Goal: Task Accomplishment & Management: Manage account settings

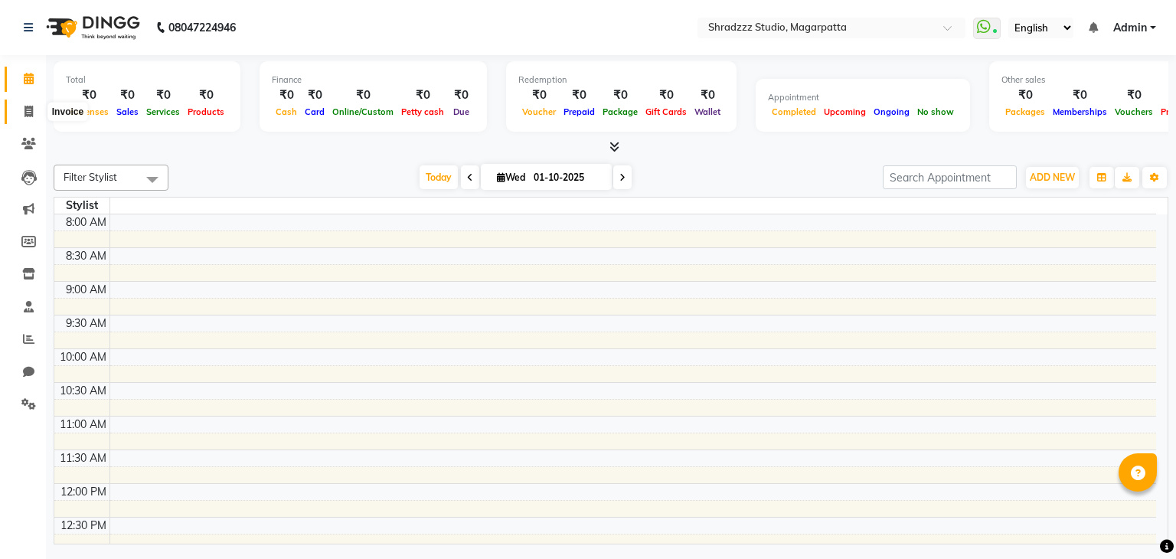
click at [32, 111] on icon at bounding box center [29, 111] width 8 height 11
select select "service"
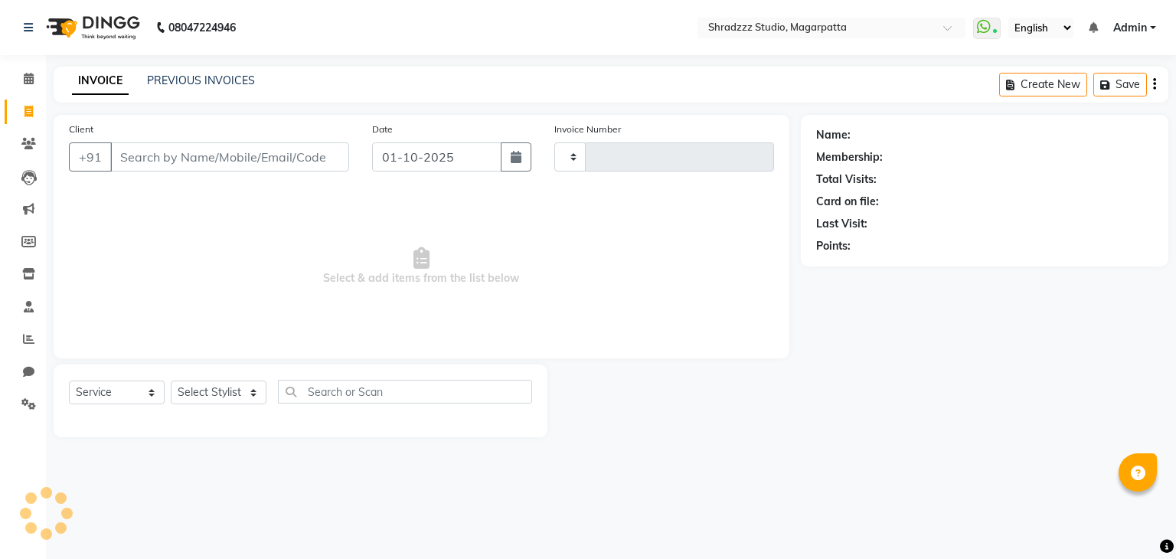
type input "1138"
select select "4544"
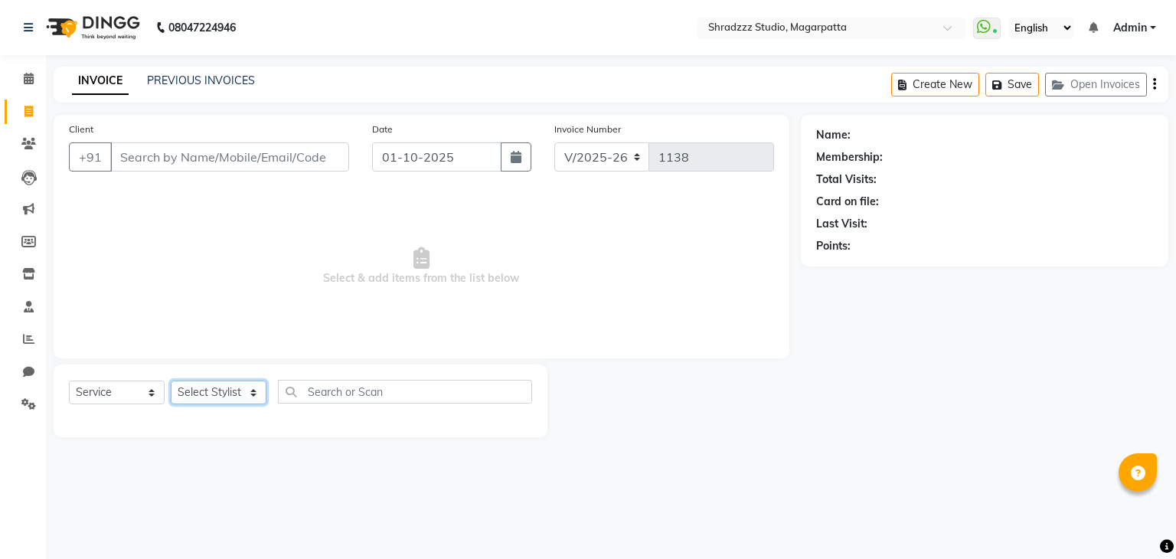
click at [229, 395] on select "Select Stylist [PERSON_NAME] Manager [MEDICAL_DATA][PERSON_NAME] Sameer [PERSON…" at bounding box center [219, 393] width 96 height 24
select select "26213"
click at [171, 381] on select "Select Stylist [PERSON_NAME] Manager [MEDICAL_DATA][PERSON_NAME] Sameer [PERSON…" at bounding box center [219, 393] width 96 height 24
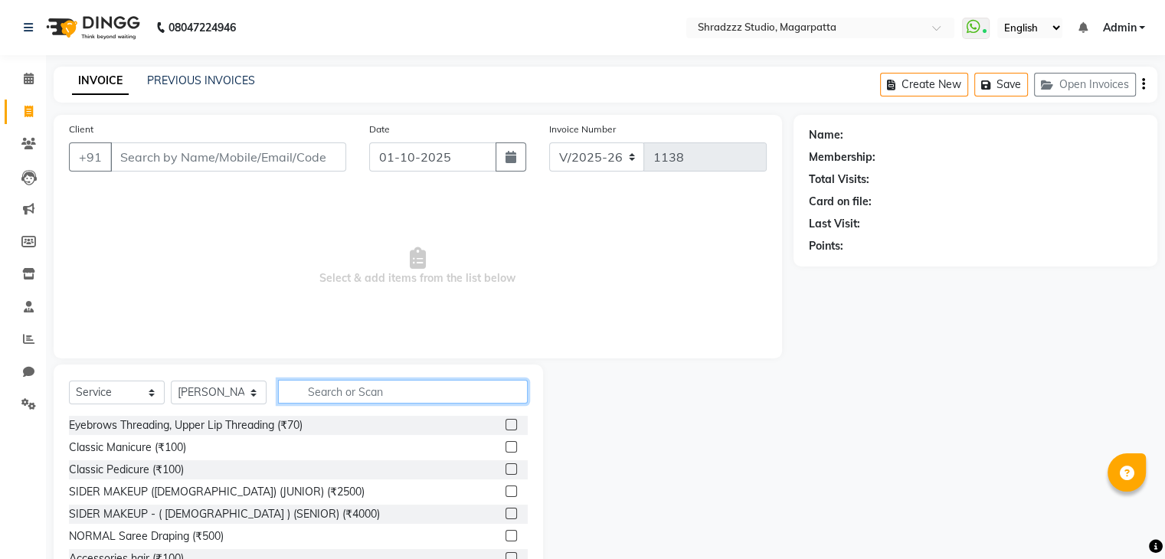
click at [310, 390] on input "text" at bounding box center [403, 392] width 250 height 24
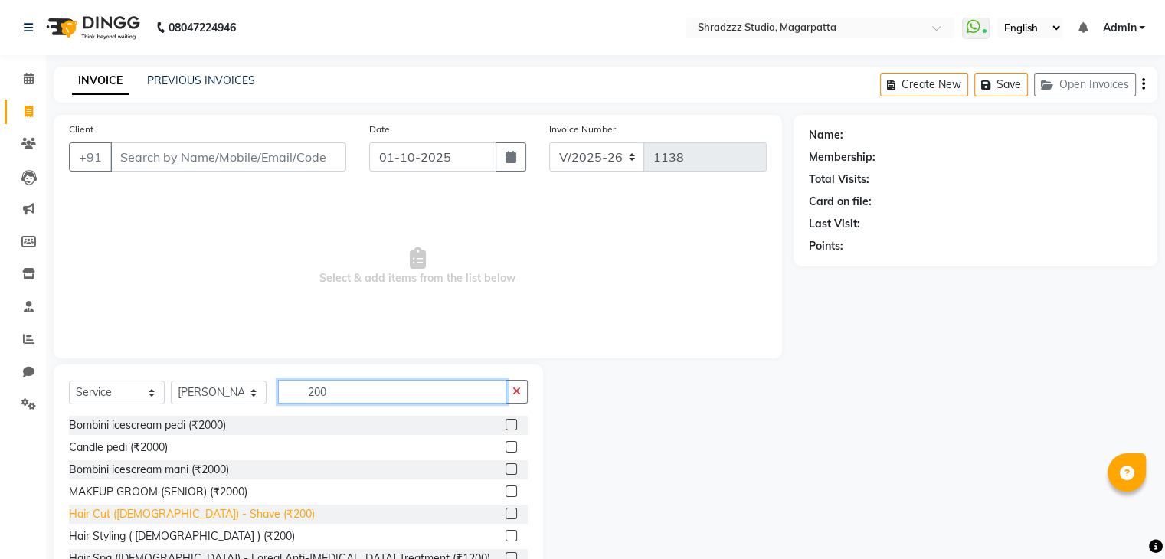
type input "200"
click at [202, 515] on div "Hair Cut ([DEMOGRAPHIC_DATA]) - Shave (₹200)" at bounding box center [192, 514] width 246 height 16
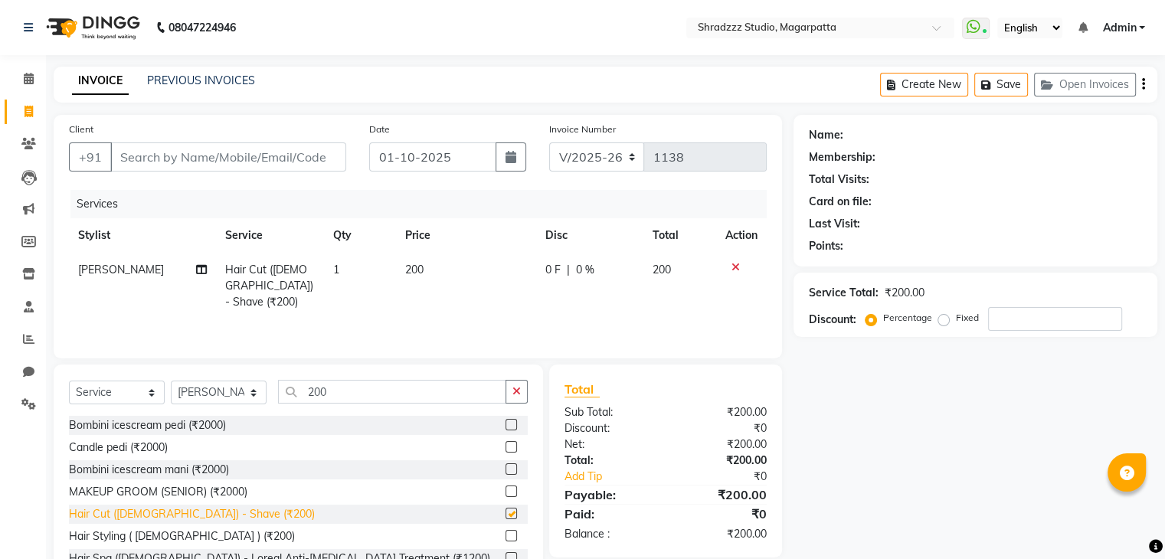
checkbox input "false"
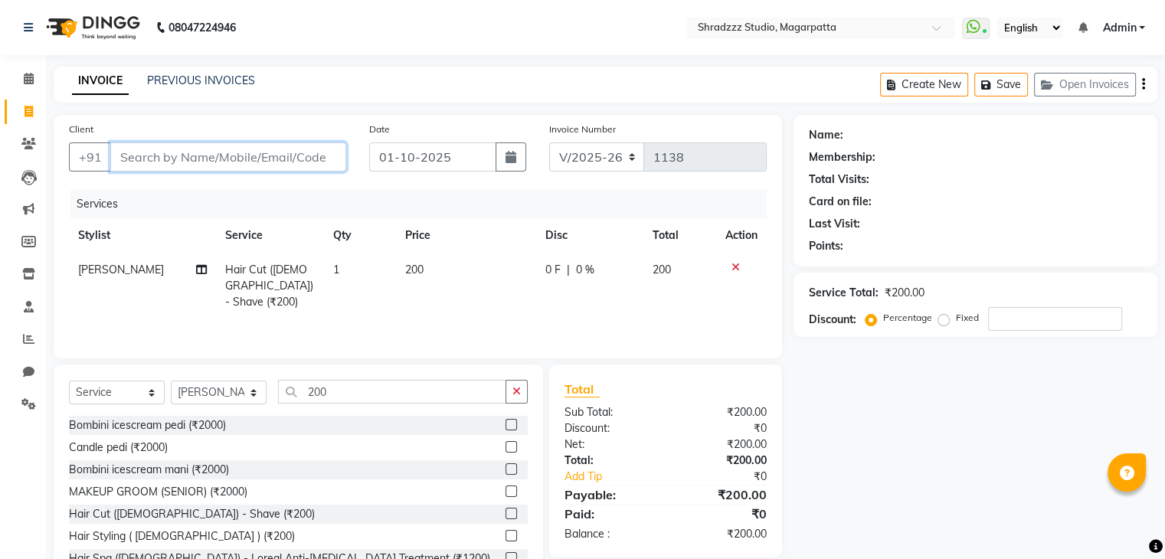
click at [193, 157] on input "Client" at bounding box center [228, 156] width 236 height 29
type input "t"
type input "0"
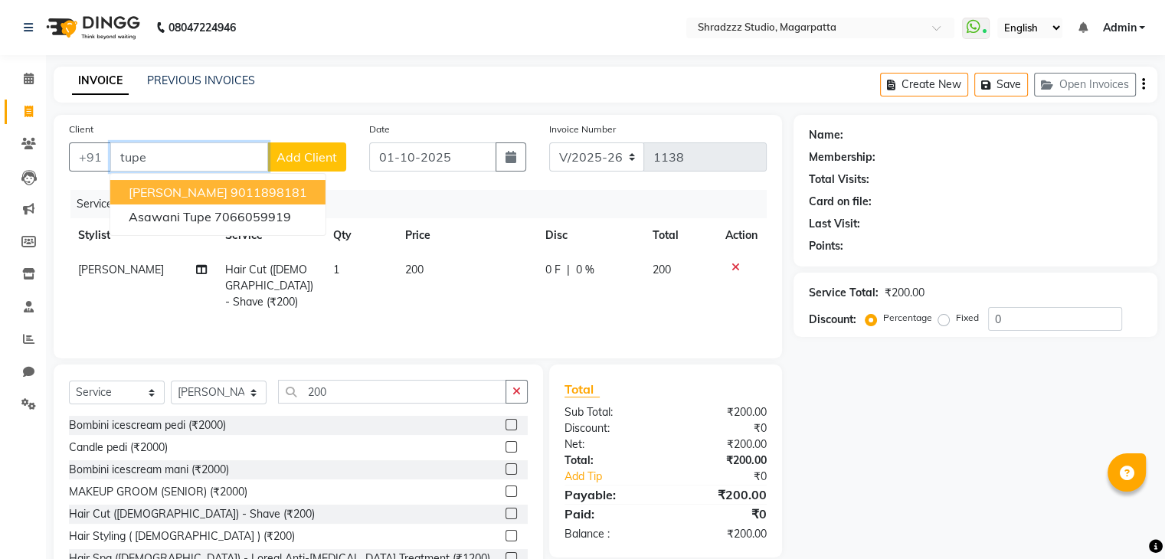
click at [178, 194] on span "[PERSON_NAME]" at bounding box center [178, 192] width 99 height 15
type input "9011898181"
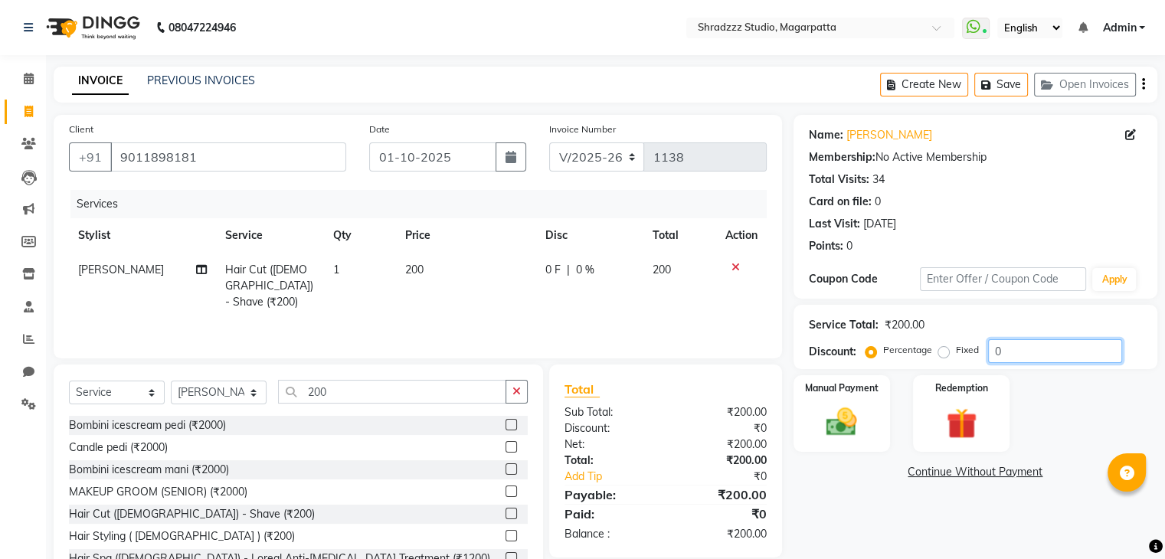
click at [1021, 355] on input "0" at bounding box center [1055, 351] width 134 height 24
type input "15"
click at [842, 436] on img at bounding box center [840, 422] width 51 height 37
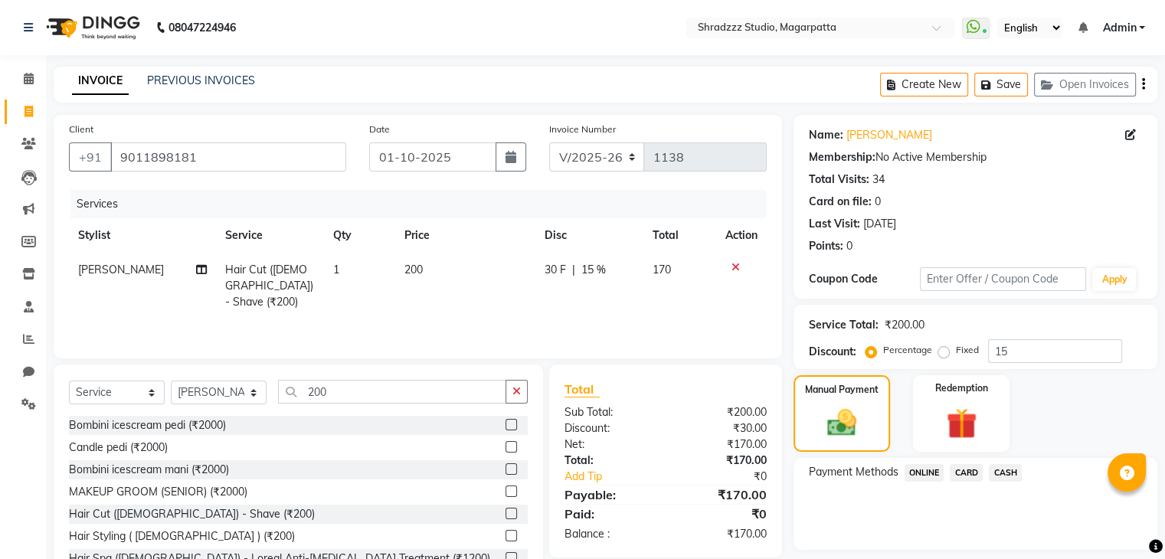
click at [920, 472] on span "ONLINE" at bounding box center [924, 473] width 40 height 18
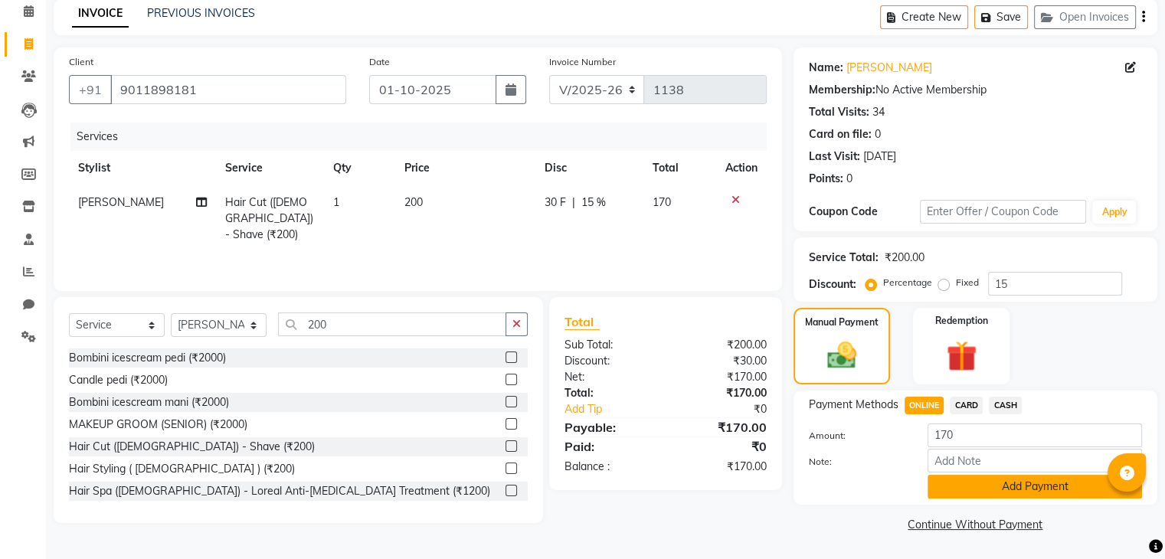
click at [998, 486] on button "Add Payment" at bounding box center [1034, 487] width 214 height 24
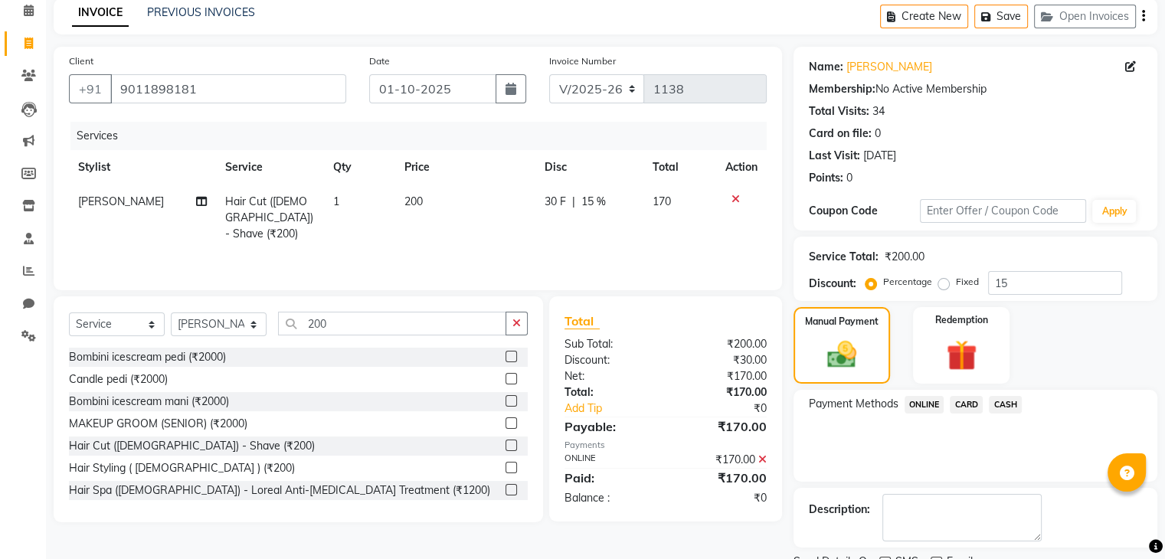
scroll to position [131, 0]
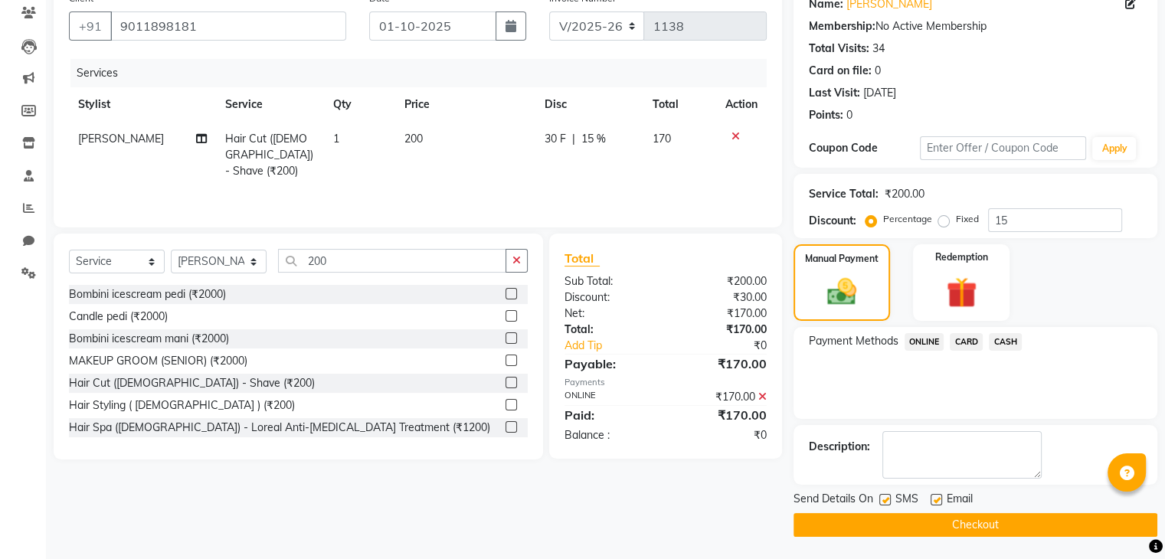
click at [979, 518] on button "Checkout" at bounding box center [975, 525] width 364 height 24
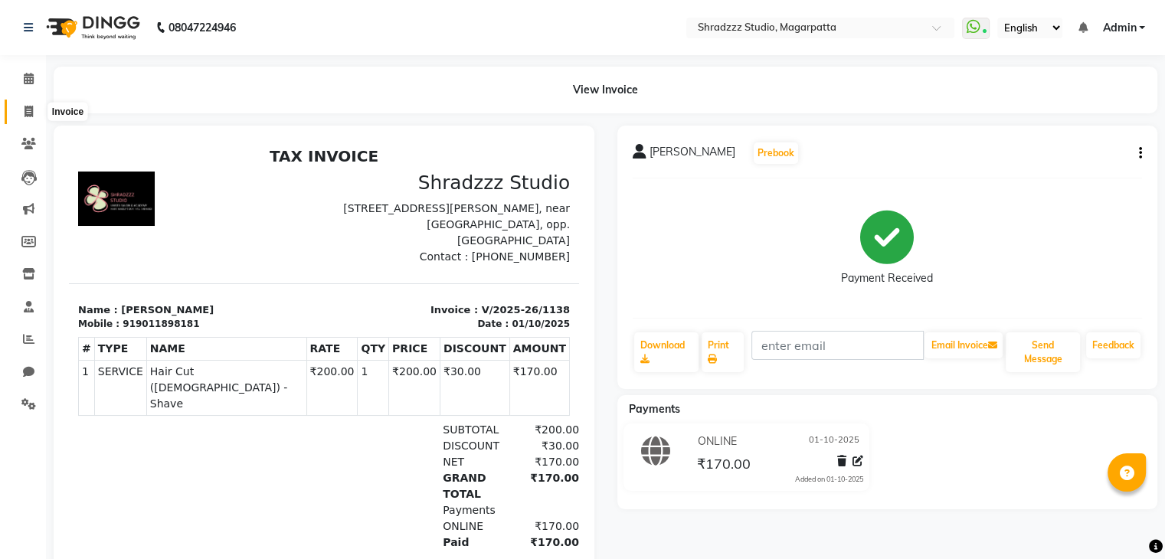
click at [28, 108] on icon at bounding box center [29, 111] width 8 height 11
select select "4544"
select select "service"
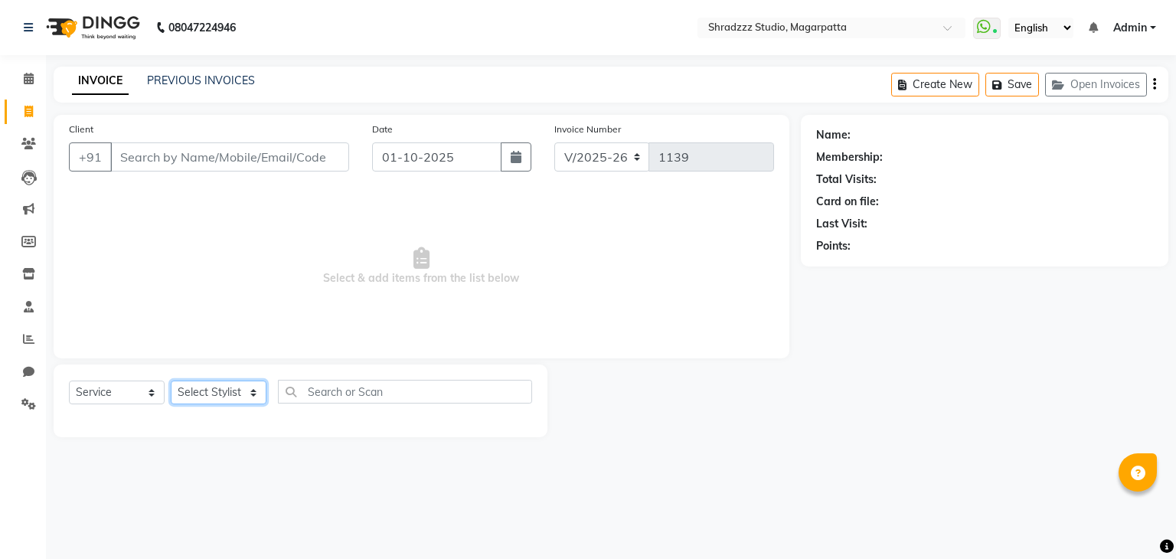
click at [199, 404] on select "Select Stylist [PERSON_NAME] Manager [MEDICAL_DATA][PERSON_NAME] Sameer [PERSON…" at bounding box center [219, 393] width 96 height 24
select select "26213"
click at [171, 381] on select "Select Stylist [PERSON_NAME] Manager [MEDICAL_DATA][PERSON_NAME] Sameer [PERSON…" at bounding box center [219, 393] width 96 height 24
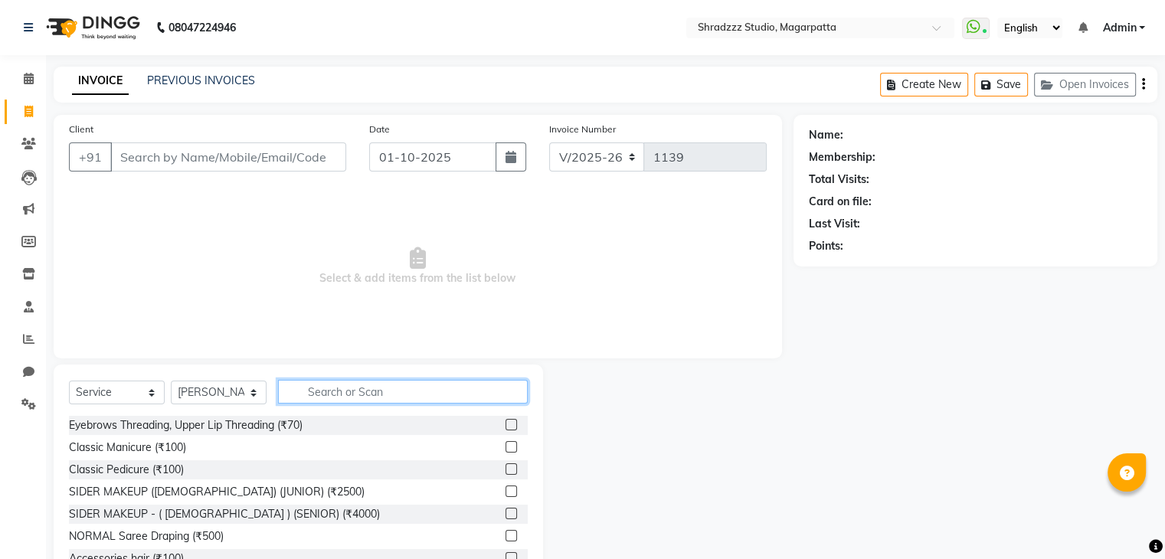
click at [365, 394] on input "text" at bounding box center [403, 392] width 250 height 24
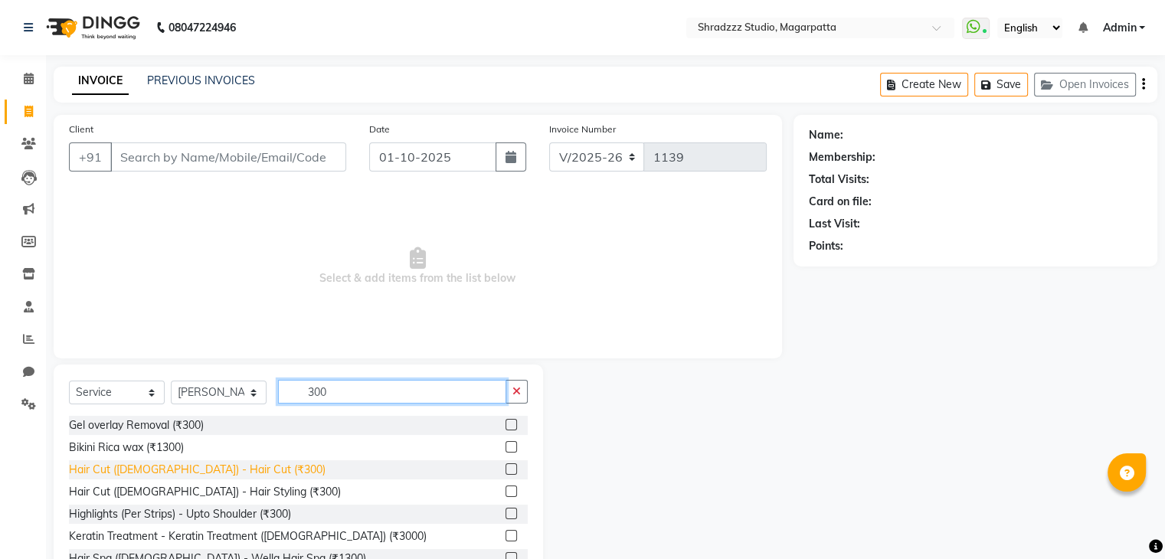
type input "300"
click at [211, 472] on div "Hair Cut ([DEMOGRAPHIC_DATA]) - Hair Cut (₹300)" at bounding box center [197, 470] width 257 height 16
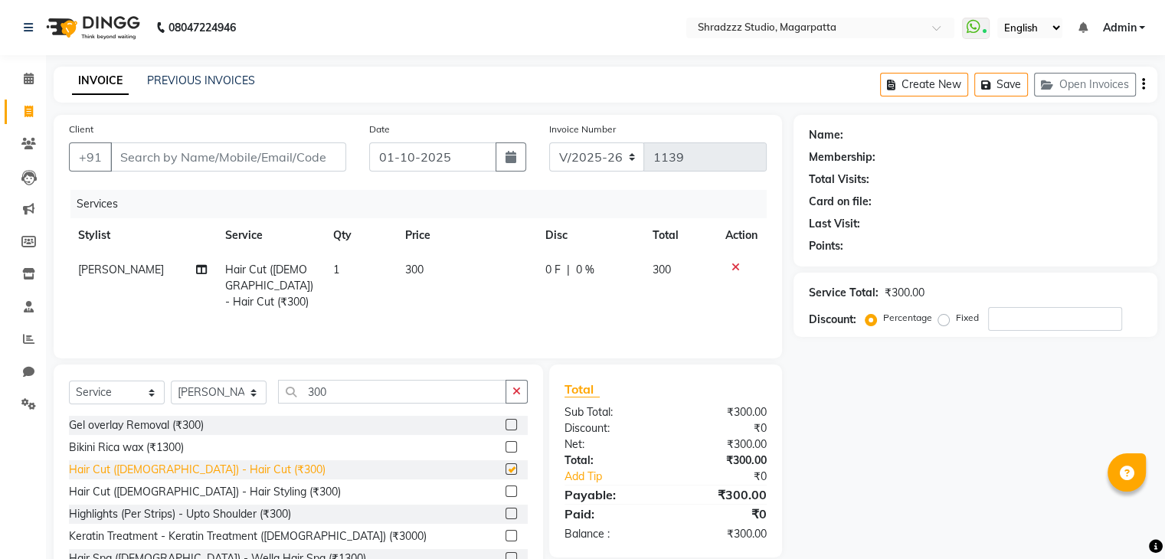
checkbox input "false"
click at [24, 82] on icon at bounding box center [29, 78] width 10 height 11
click at [415, 273] on span "300" at bounding box center [414, 270] width 18 height 14
select select "26213"
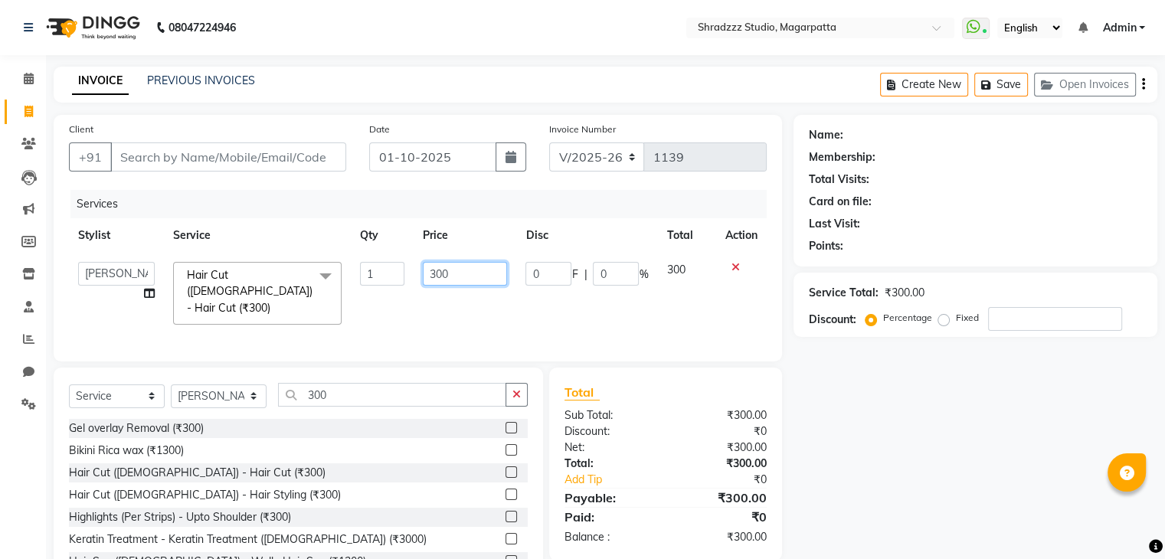
click at [432, 270] on input "300" at bounding box center [465, 274] width 84 height 24
click at [437, 273] on input "300" at bounding box center [465, 274] width 84 height 24
type input "400"
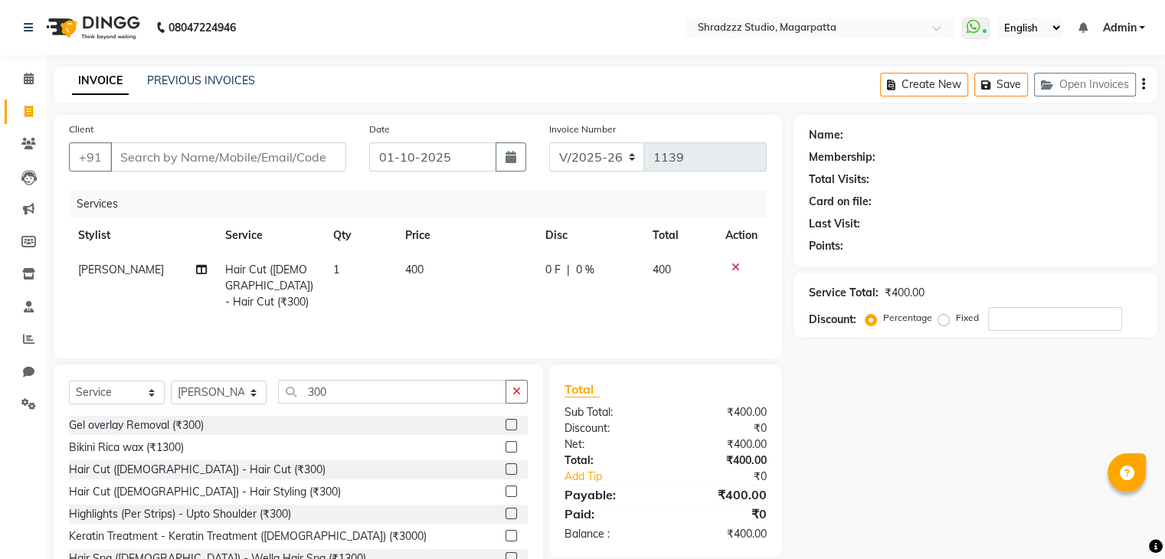
click at [1000, 485] on div "Name: Membership: Total Visits: Card on file: Last Visit: Points: Service Total…" at bounding box center [980, 353] width 375 height 476
click at [270, 160] on input "Client" at bounding box center [228, 156] width 236 height 29
type input "7"
type input "0"
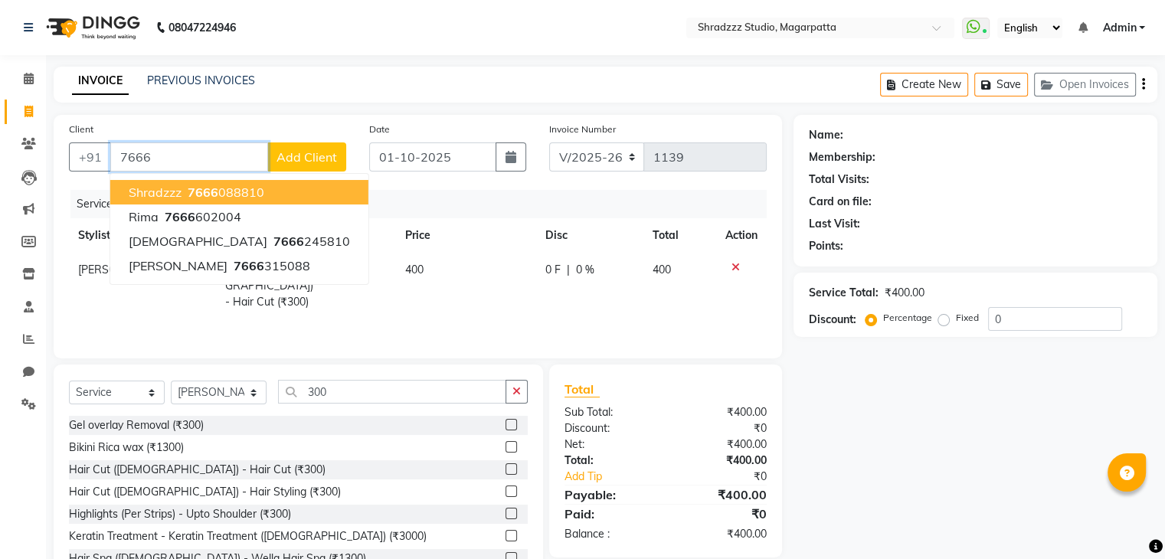
click at [165, 195] on span "shradzzz" at bounding box center [155, 192] width 53 height 15
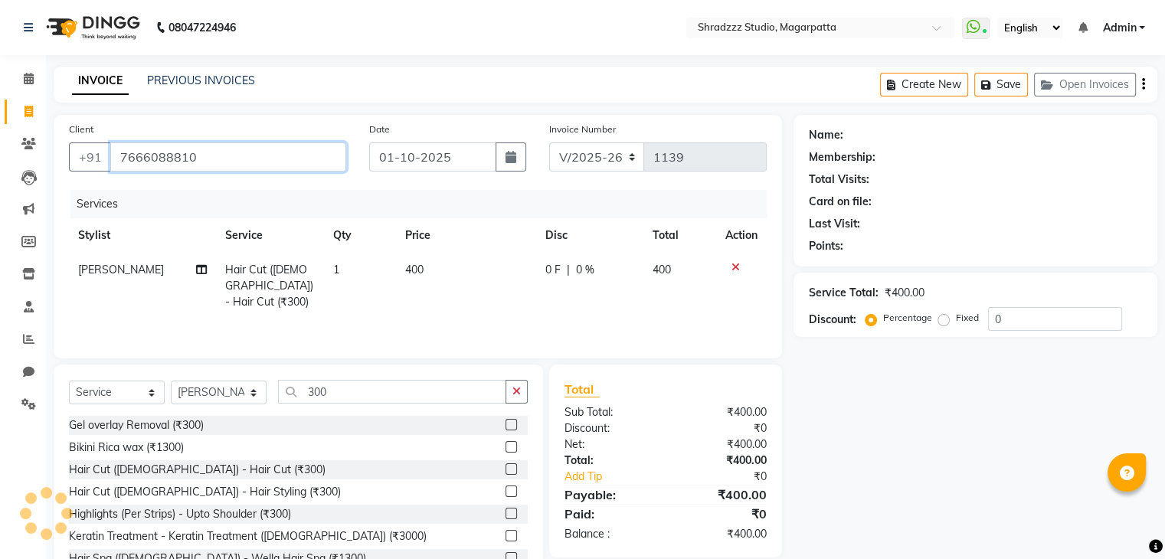
type input "7666088810"
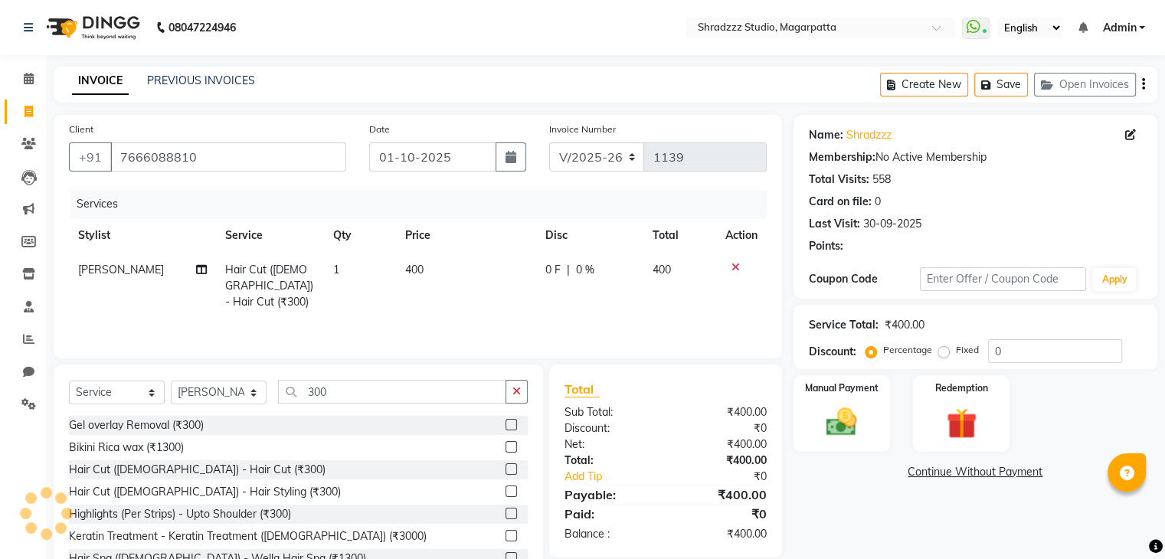
scroll to position [55, 0]
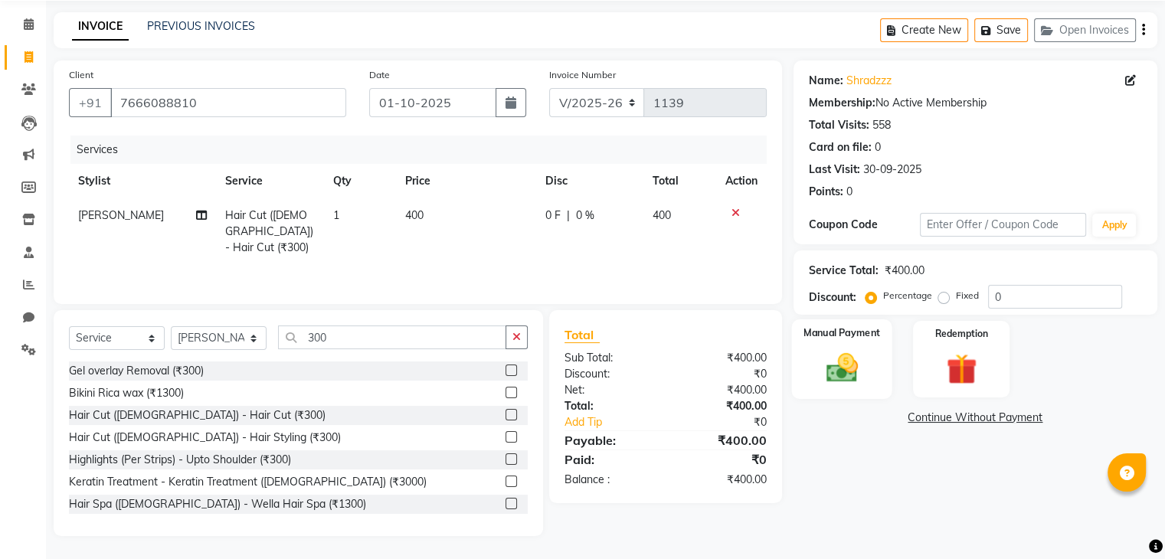
click at [815, 376] on img at bounding box center [840, 368] width 51 height 37
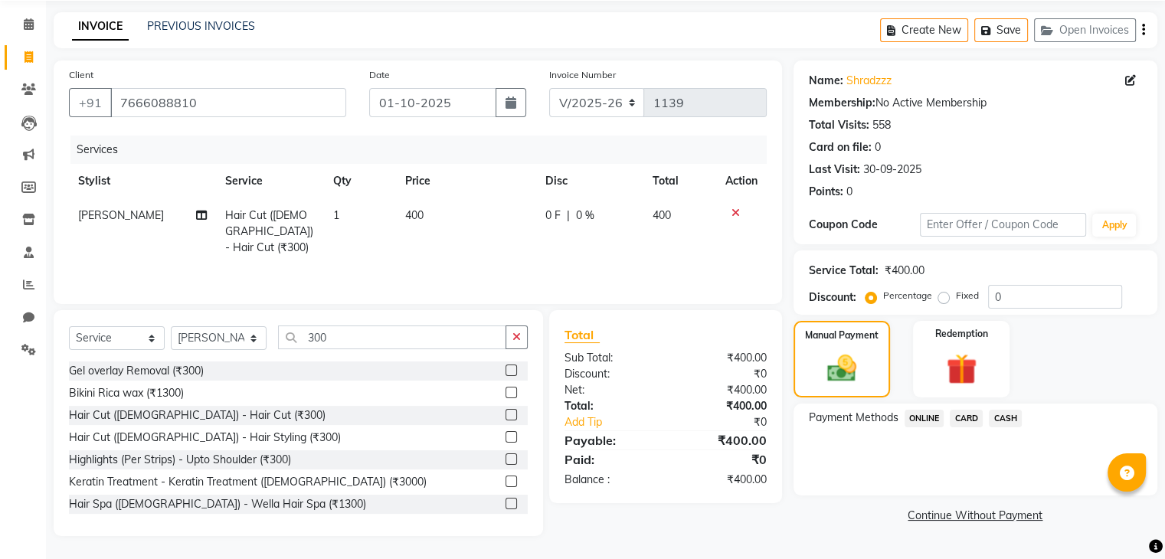
click at [929, 420] on span "ONLINE" at bounding box center [924, 419] width 40 height 18
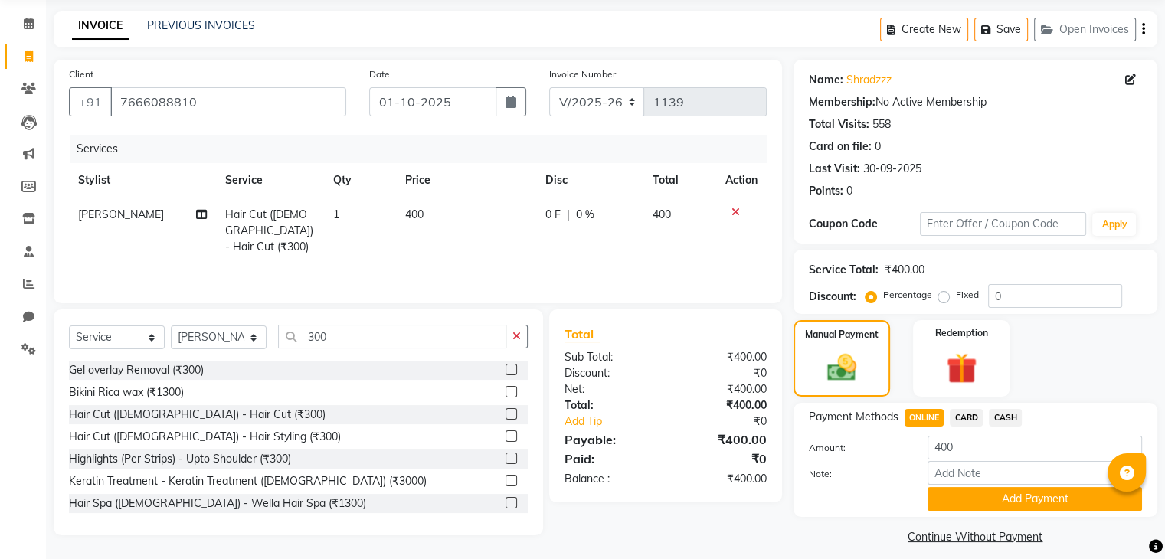
scroll to position [68, 0]
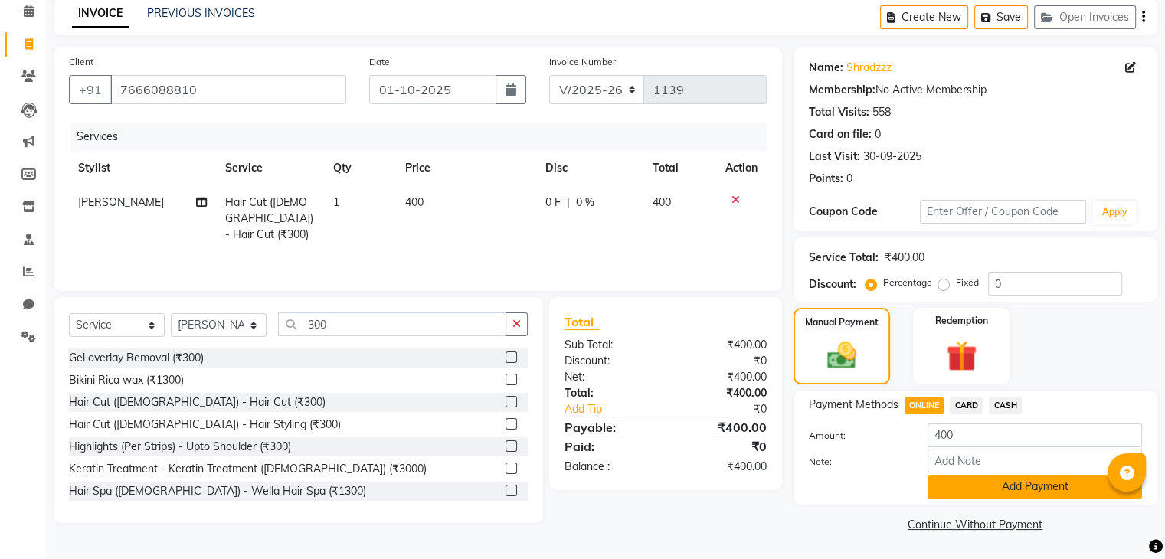
click at [1053, 486] on button "Add Payment" at bounding box center [1034, 487] width 214 height 24
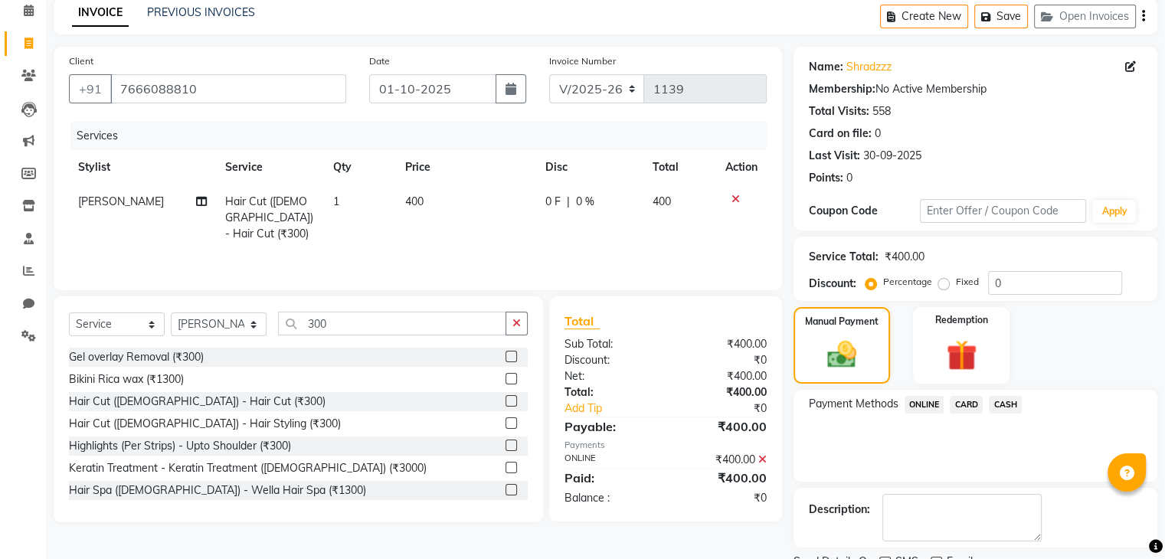
scroll to position [131, 0]
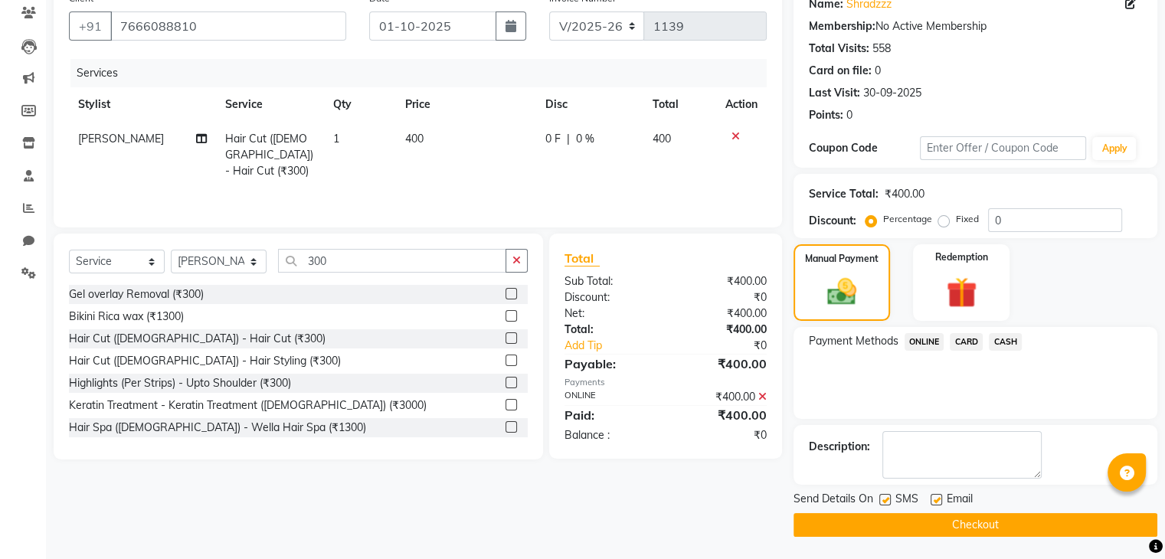
click at [999, 517] on button "Checkout" at bounding box center [975, 525] width 364 height 24
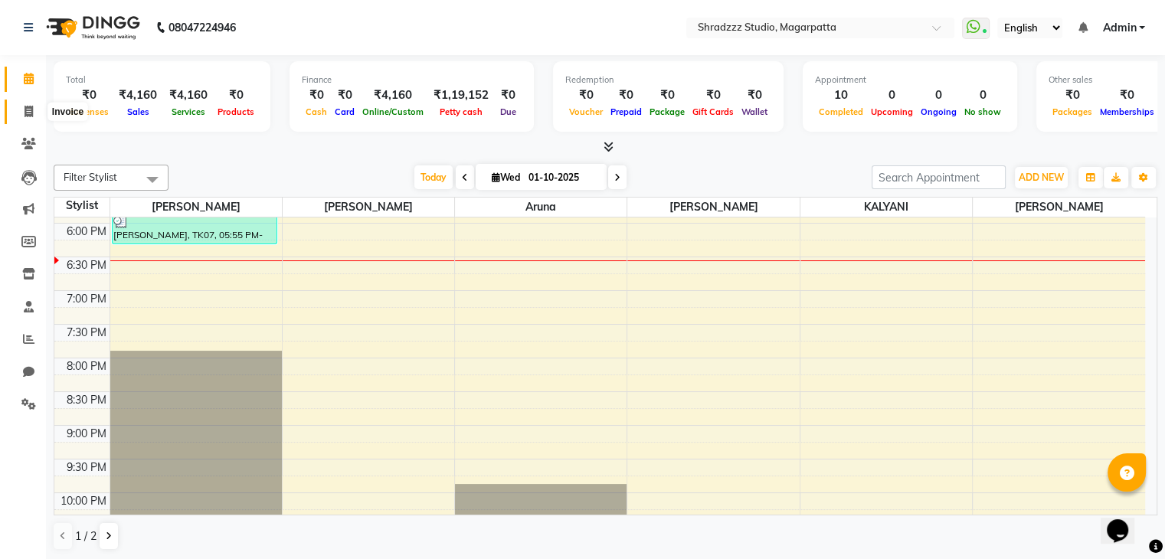
click at [23, 104] on span at bounding box center [28, 112] width 27 height 18
select select "service"
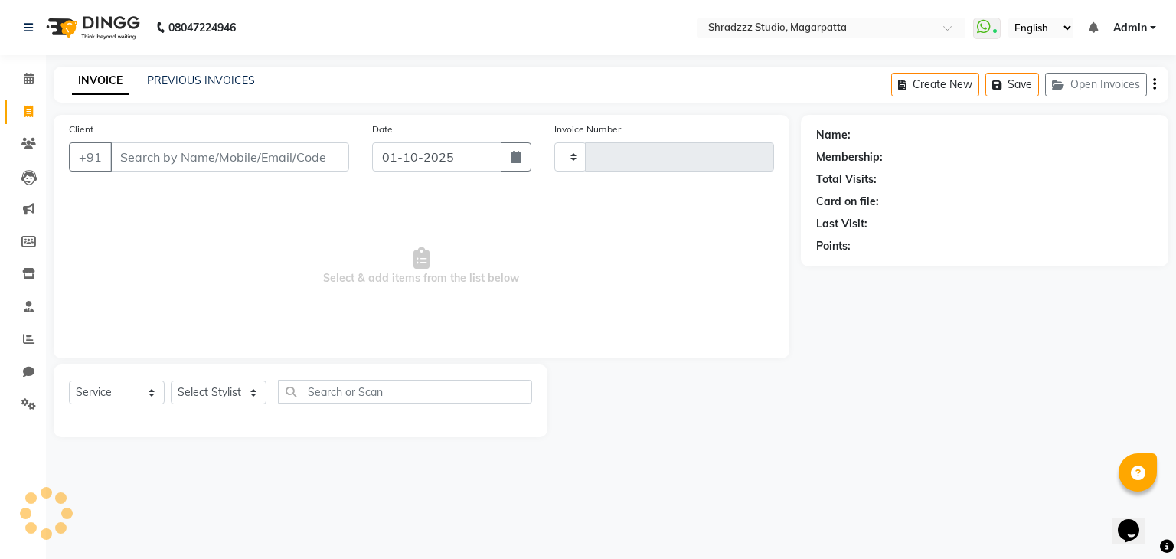
type input "1139"
select select "4544"
click at [230, 400] on select "Select Stylist [PERSON_NAME] Manager [MEDICAL_DATA][PERSON_NAME] Sameer [PERSON…" at bounding box center [219, 393] width 96 height 24
select select "39784"
click at [171, 381] on select "Select Stylist [PERSON_NAME] Manager [MEDICAL_DATA][PERSON_NAME] Sameer [PERSON…" at bounding box center [219, 393] width 96 height 24
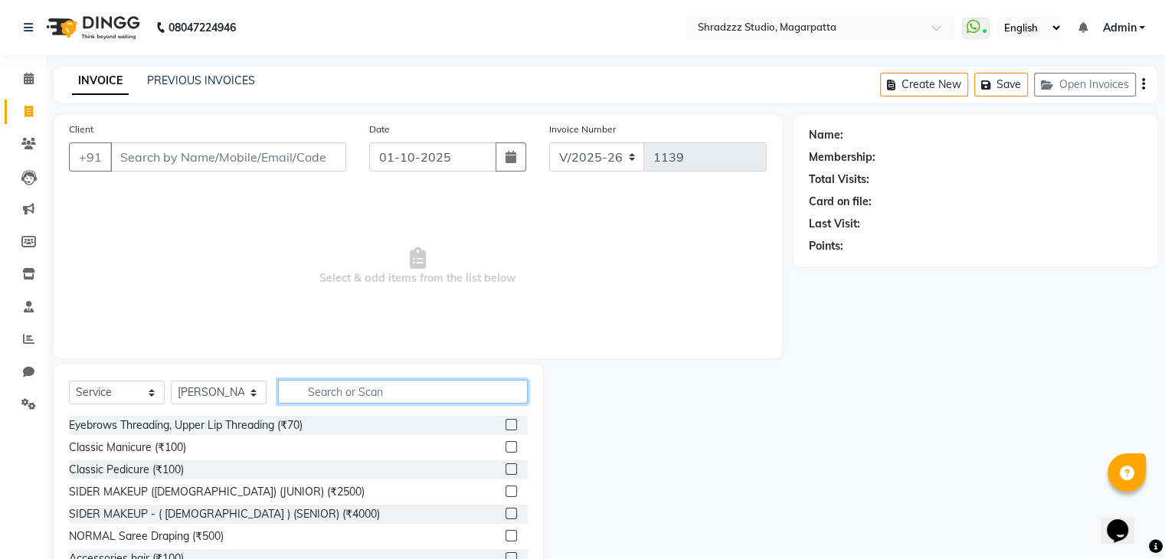
click at [340, 394] on input "text" at bounding box center [403, 392] width 250 height 24
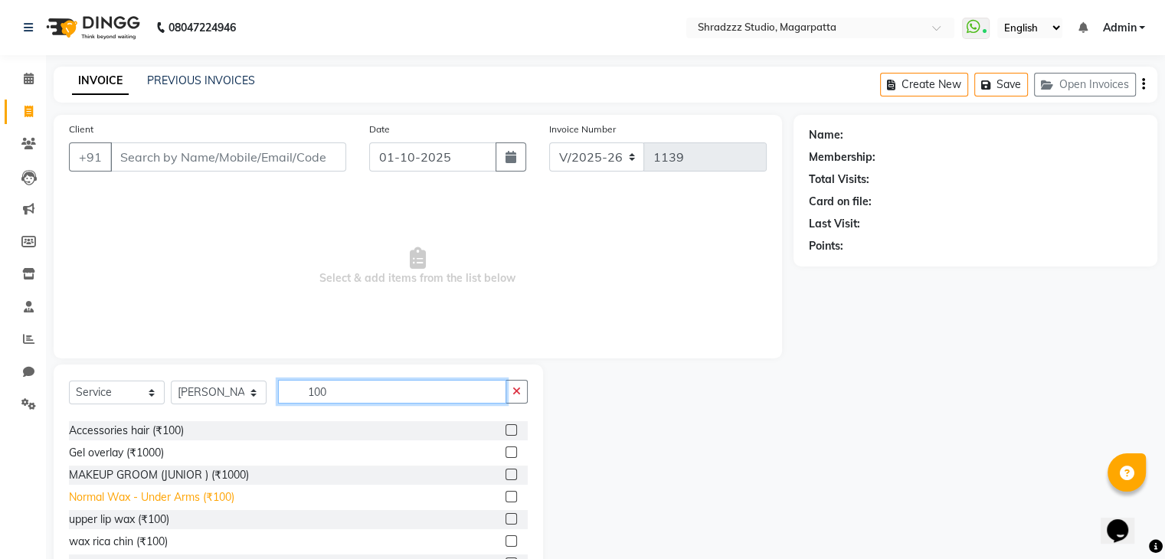
scroll to position [40, 0]
type input "100"
click at [148, 500] on div "Normal Wax - Under Arms (₹100)" at bounding box center [151, 497] width 165 height 16
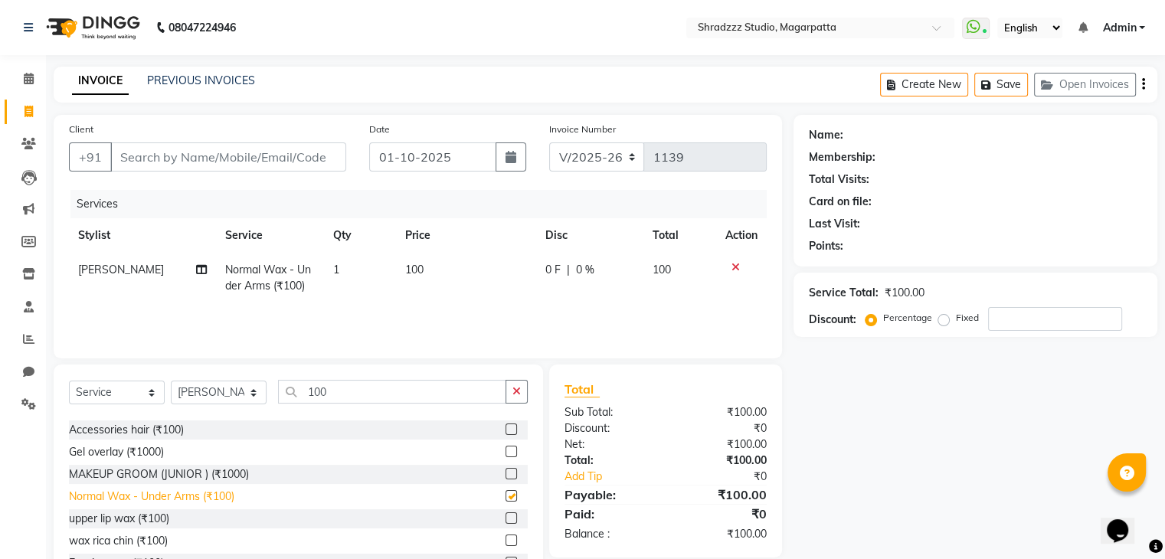
checkbox input "false"
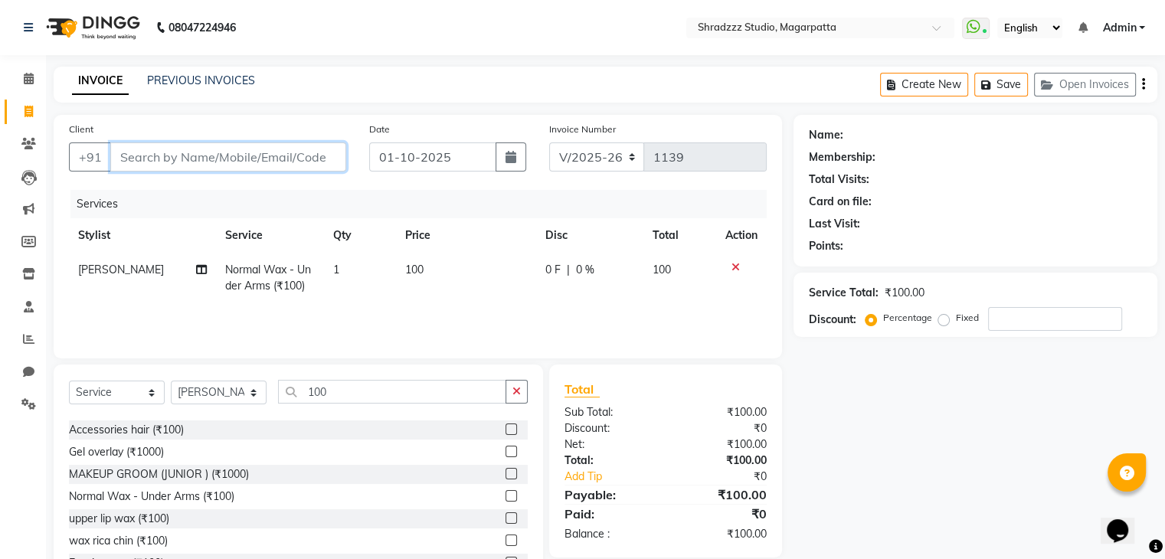
click at [268, 153] on input "Client" at bounding box center [228, 156] width 236 height 29
type input "c"
type input "0"
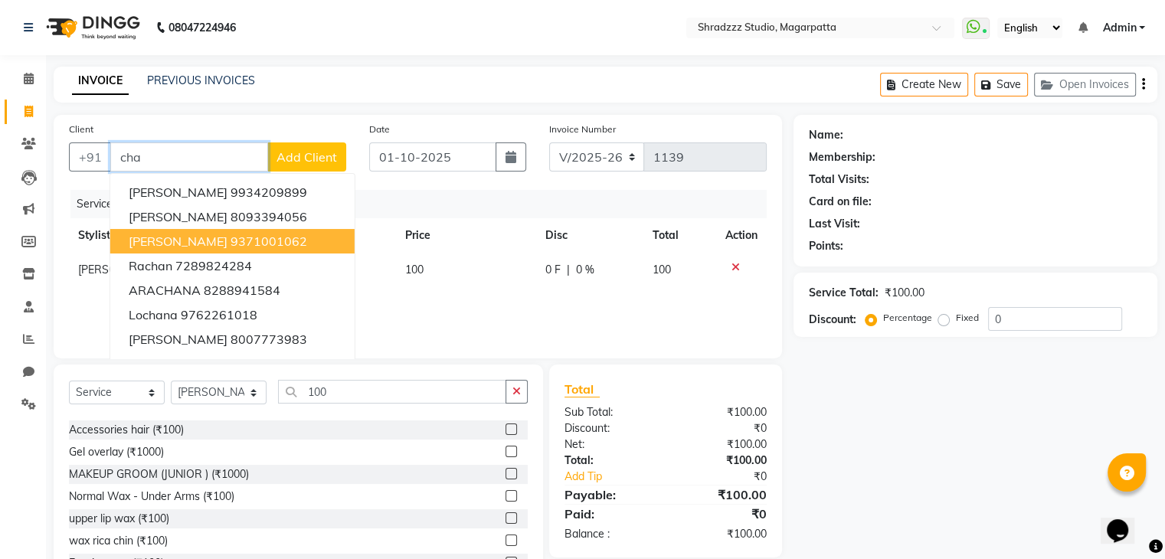
scroll to position [55, 0]
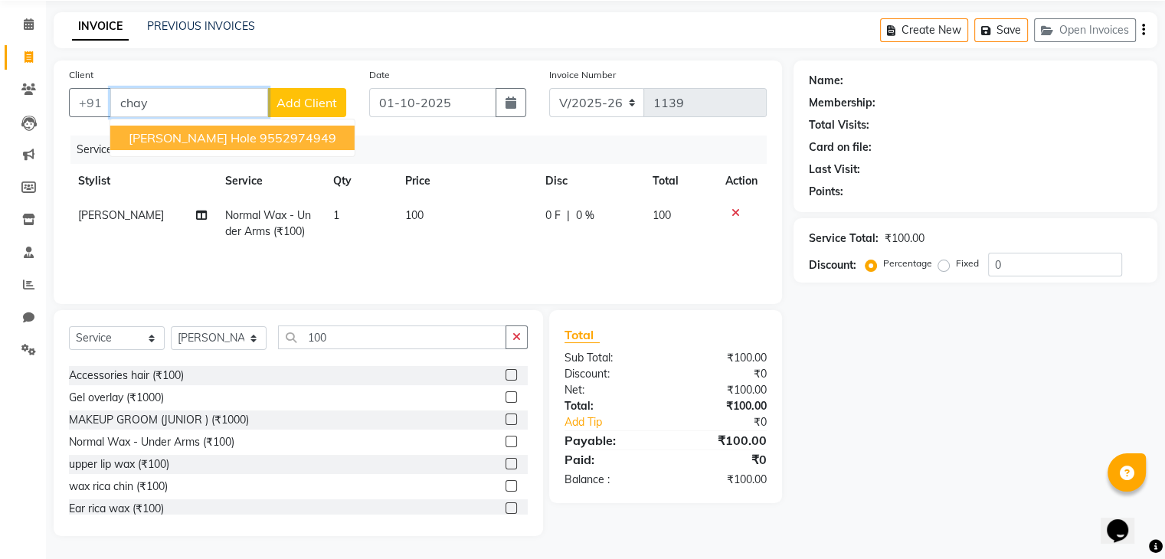
click at [166, 139] on span "chaya hole" at bounding box center [193, 137] width 128 height 15
type input "9552974949"
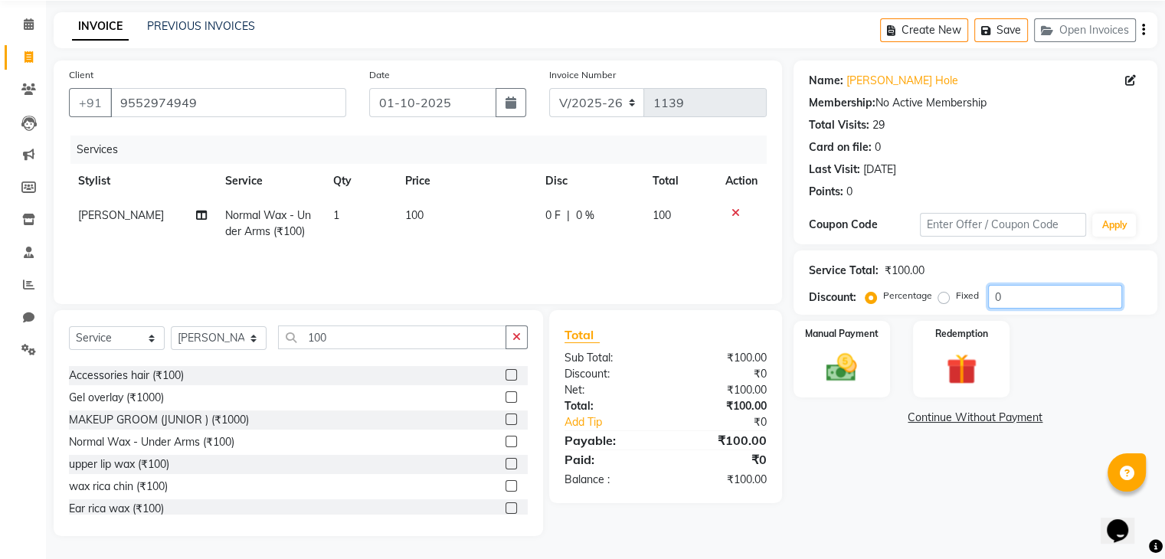
click at [1011, 304] on input "0" at bounding box center [1055, 297] width 134 height 24
type input "15"
click at [859, 355] on img at bounding box center [840, 368] width 51 height 37
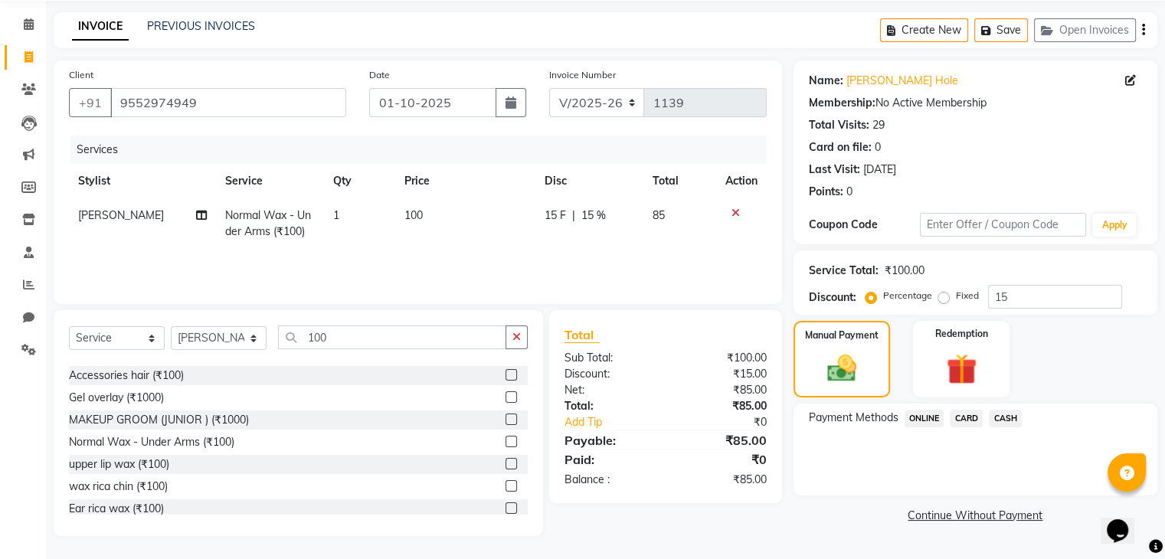
click at [936, 426] on span "ONLINE" at bounding box center [924, 419] width 40 height 18
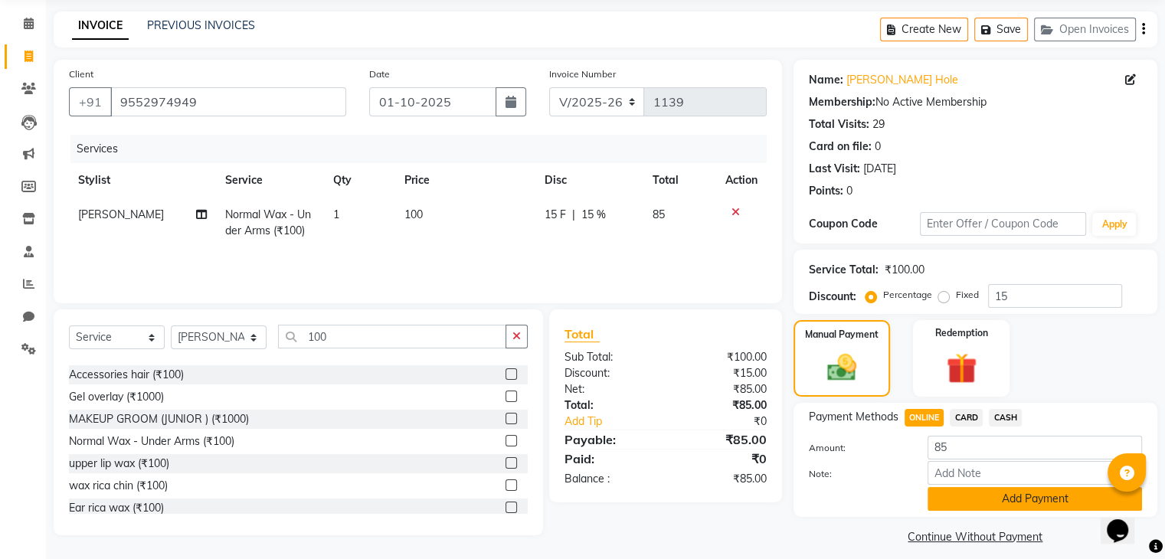
click at [973, 490] on button "Add Payment" at bounding box center [1034, 499] width 214 height 24
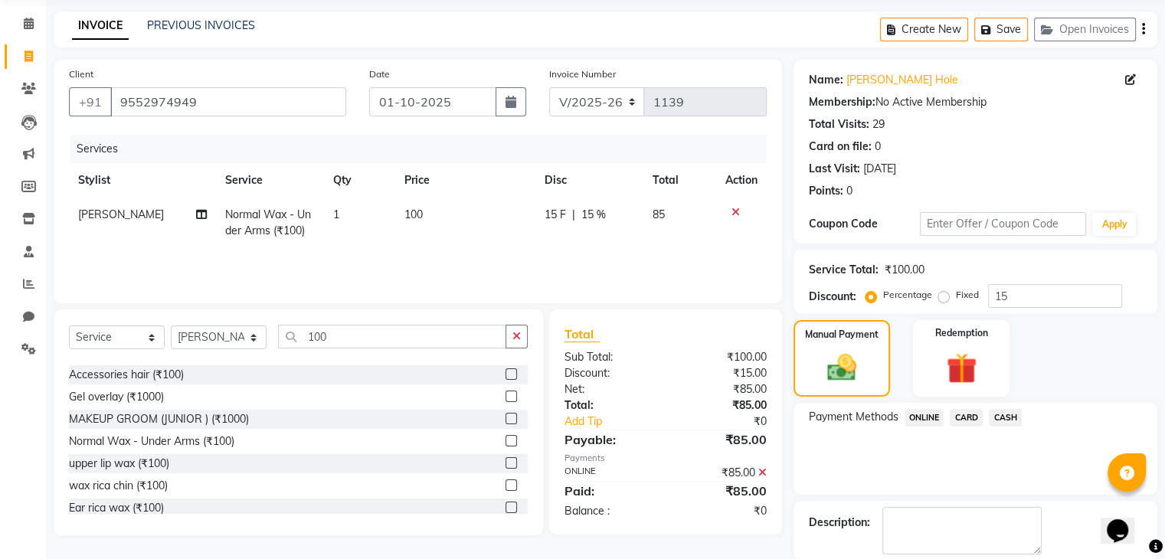
scroll to position [131, 0]
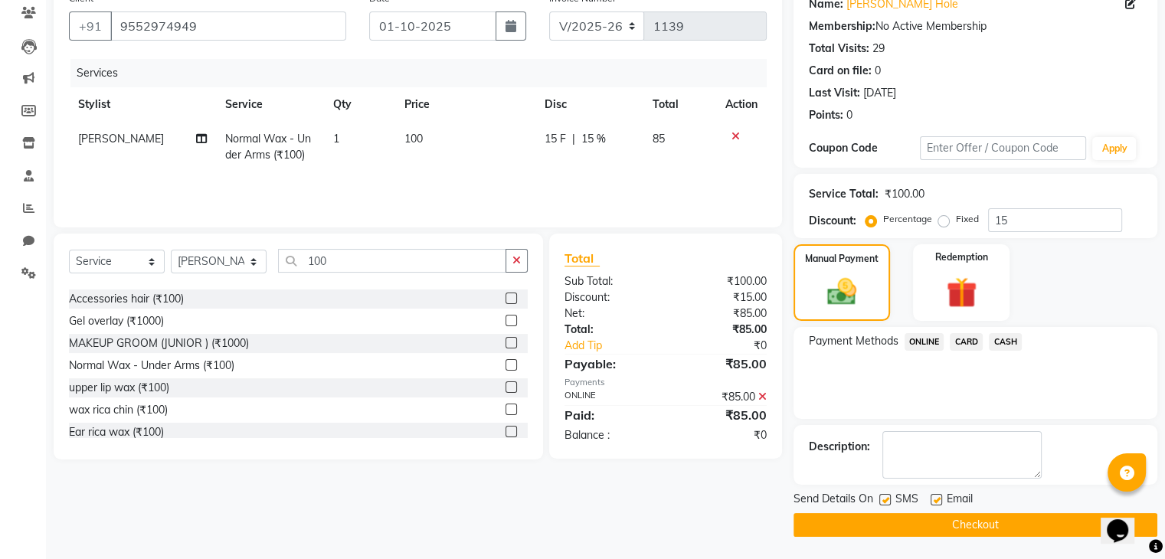
click at [974, 524] on button "Checkout" at bounding box center [975, 525] width 364 height 24
